Goal: Information Seeking & Learning: Learn about a topic

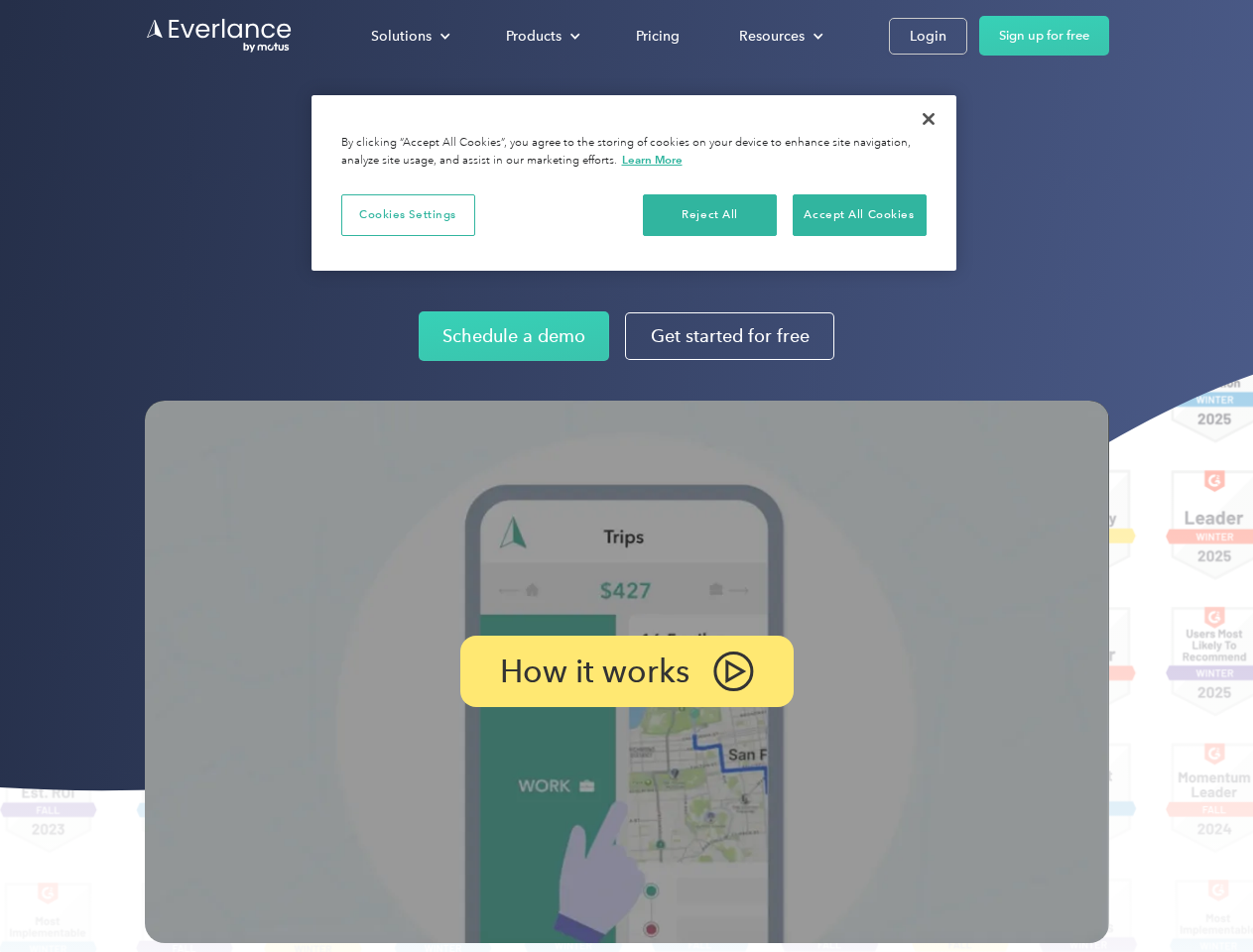
click at [626, 476] on img at bounding box center [626, 671] width 964 height 542
click at [410, 36] on div "Solutions" at bounding box center [401, 36] width 61 height 25
click at [540, 36] on div "Products" at bounding box center [533, 36] width 56 height 25
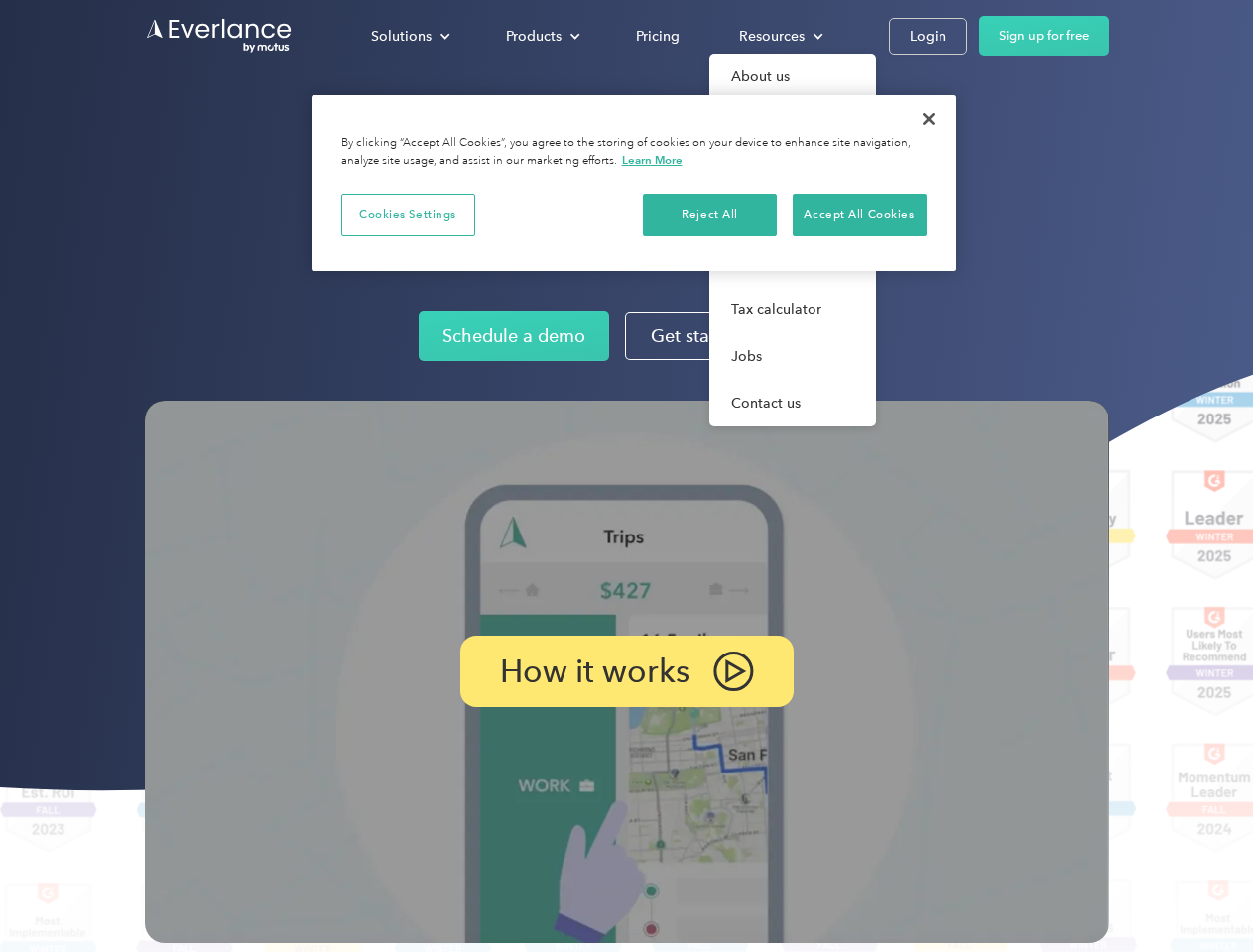
click at [778, 36] on div "Resources" at bounding box center [771, 36] width 66 height 25
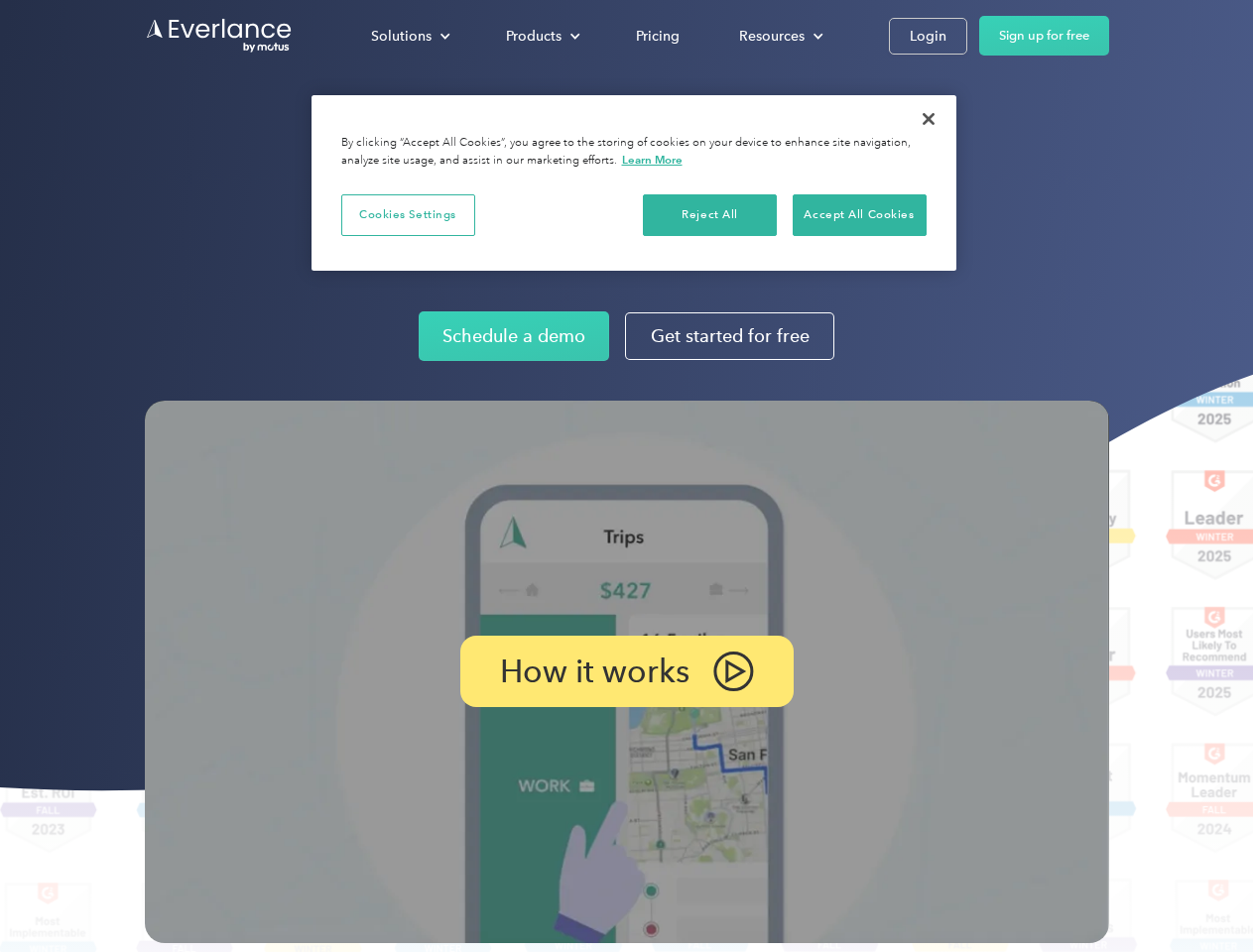
click at [626, 671] on p "How it works" at bounding box center [594, 671] width 189 height 24
click at [408, 214] on button "Cookies Settings" at bounding box center [408, 215] width 134 height 42
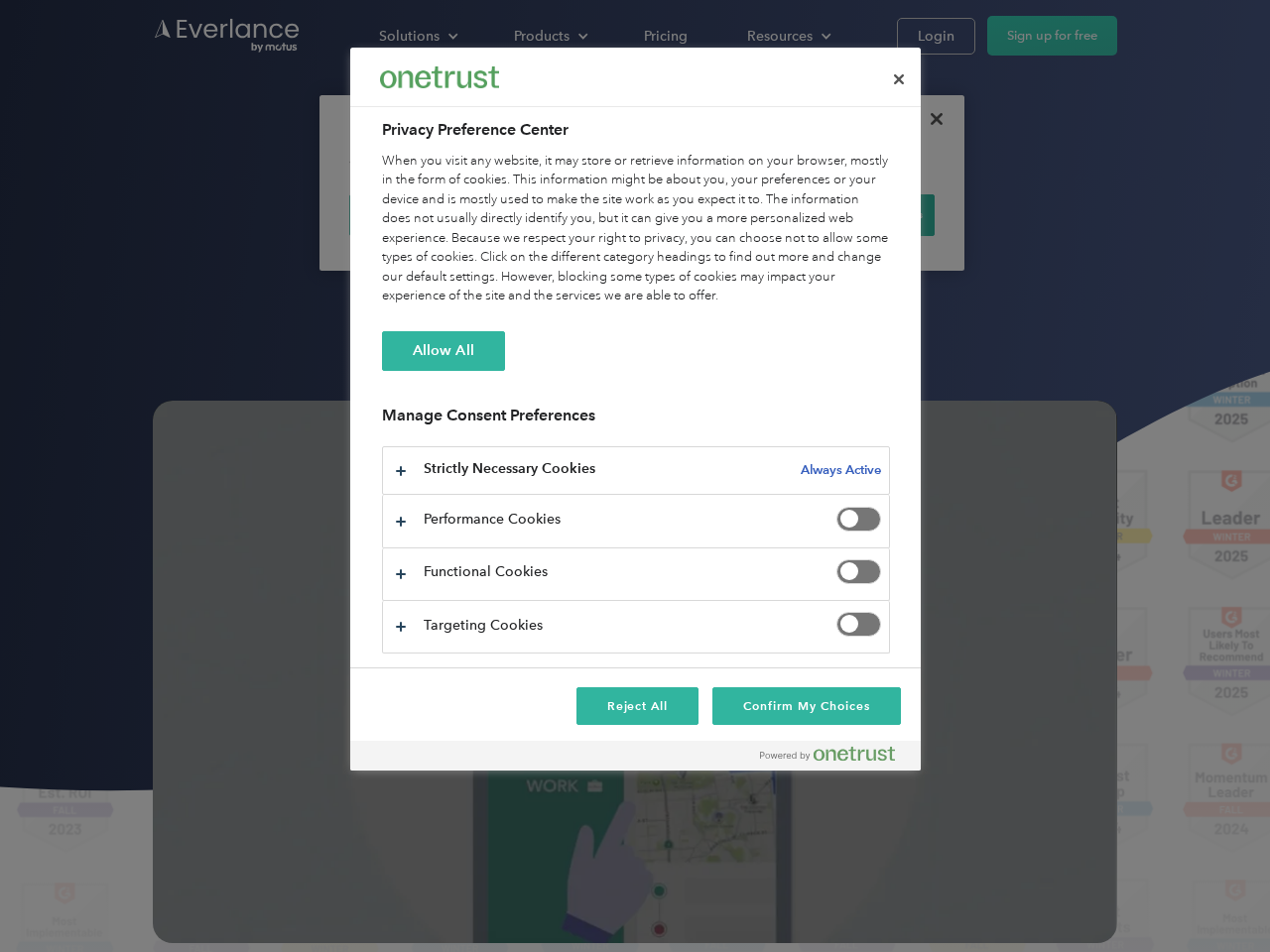
click at [710, 214] on div "When you visit any website, it may store or retrieve information on your browse…" at bounding box center [636, 228] width 508 height 154
click at [859, 214] on div "When you visit any website, it may store or retrieve information on your browse…" at bounding box center [636, 228] width 508 height 154
click at [929, 119] on div at bounding box center [635, 476] width 1270 height 952
